Goal: Go to known website: Go to known website

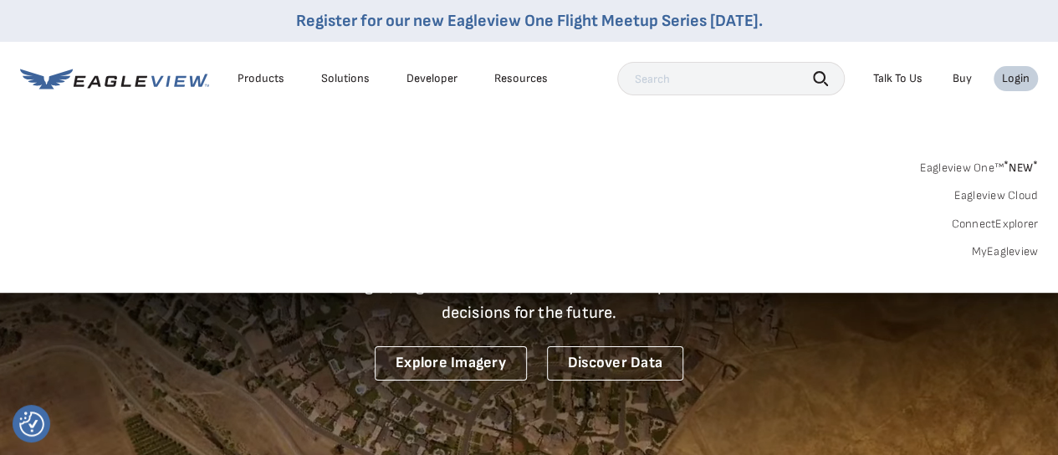
click at [961, 162] on link "Eagleview One™ * NEW *" at bounding box center [978, 164] width 119 height 19
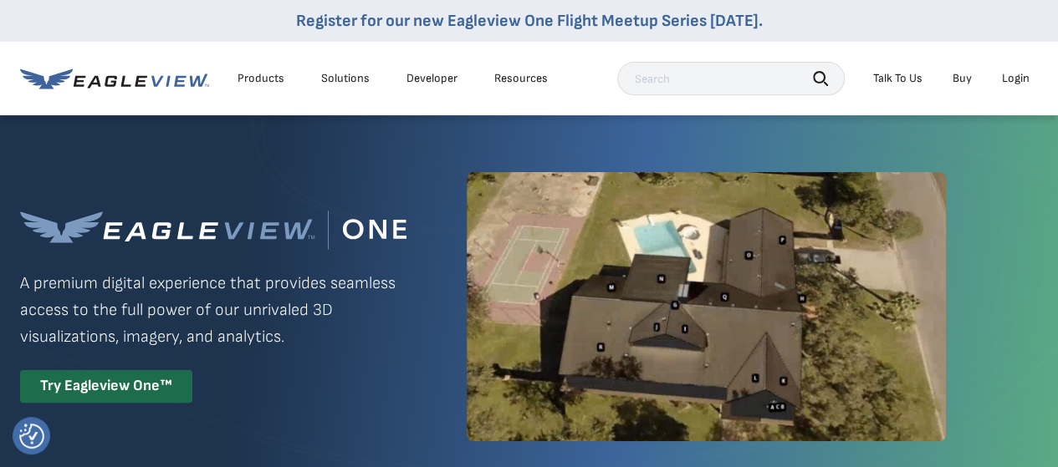
click at [1024, 74] on div "Login" at bounding box center [1016, 78] width 28 height 15
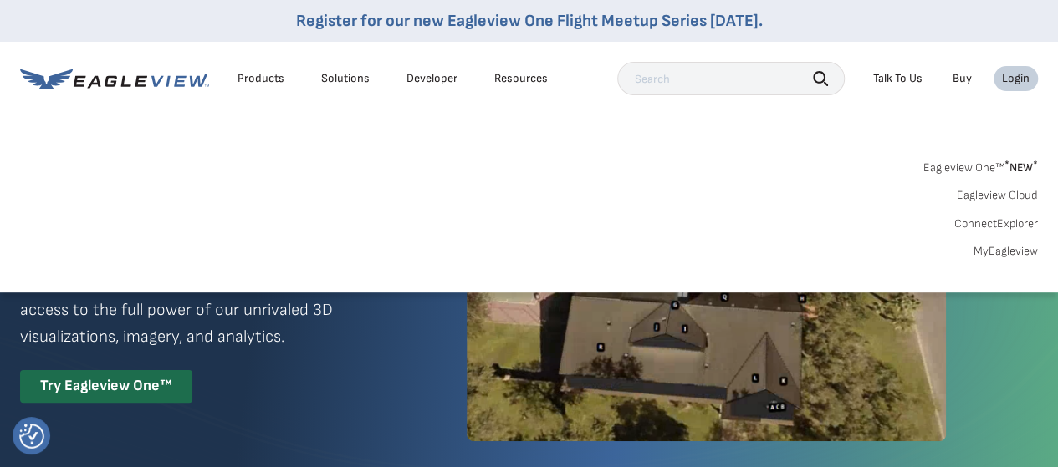
click at [985, 191] on link "Eagleview Cloud" at bounding box center [996, 195] width 81 height 15
